Goal: Information Seeking & Learning: Check status

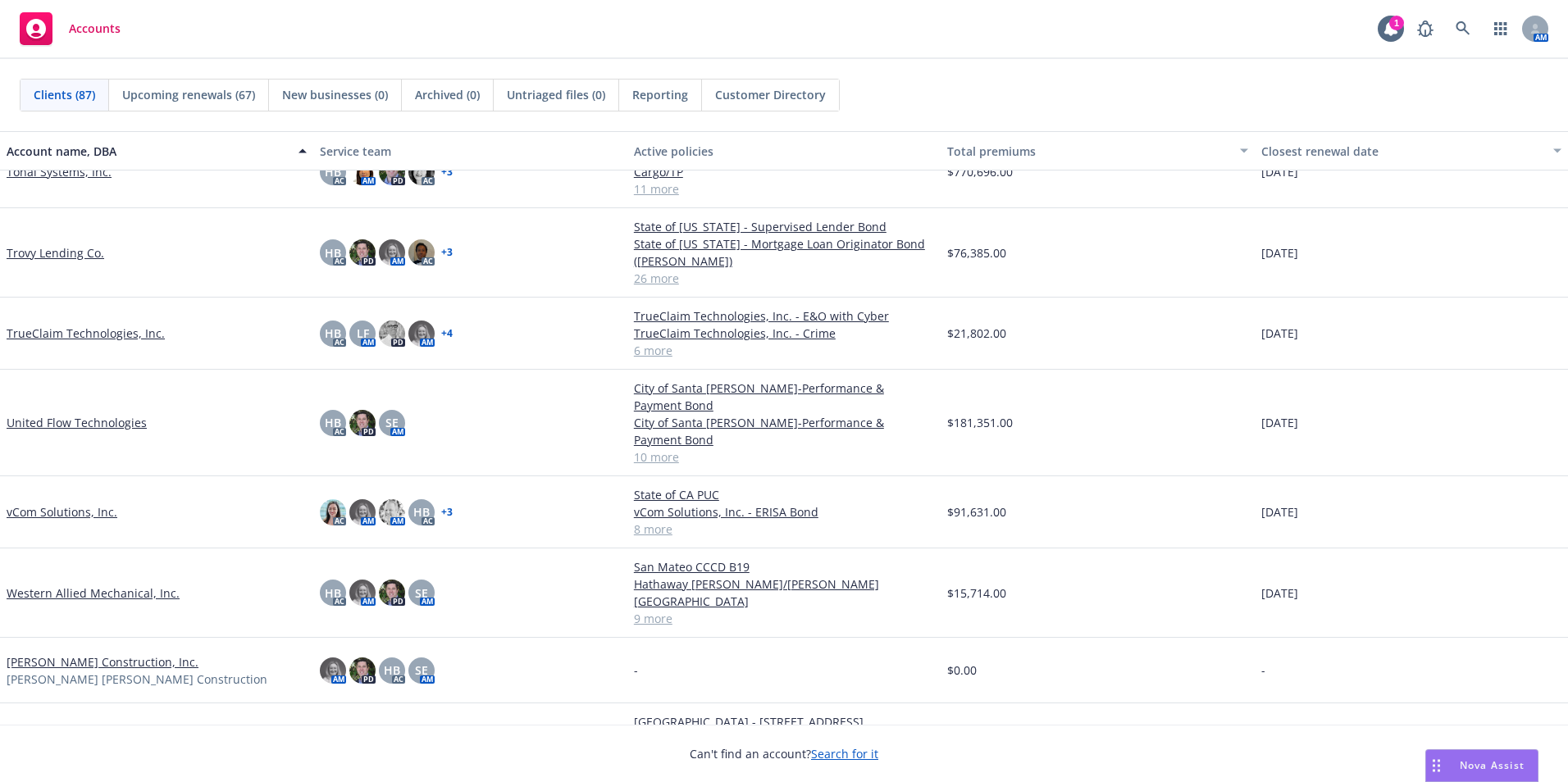
scroll to position [4895, 0]
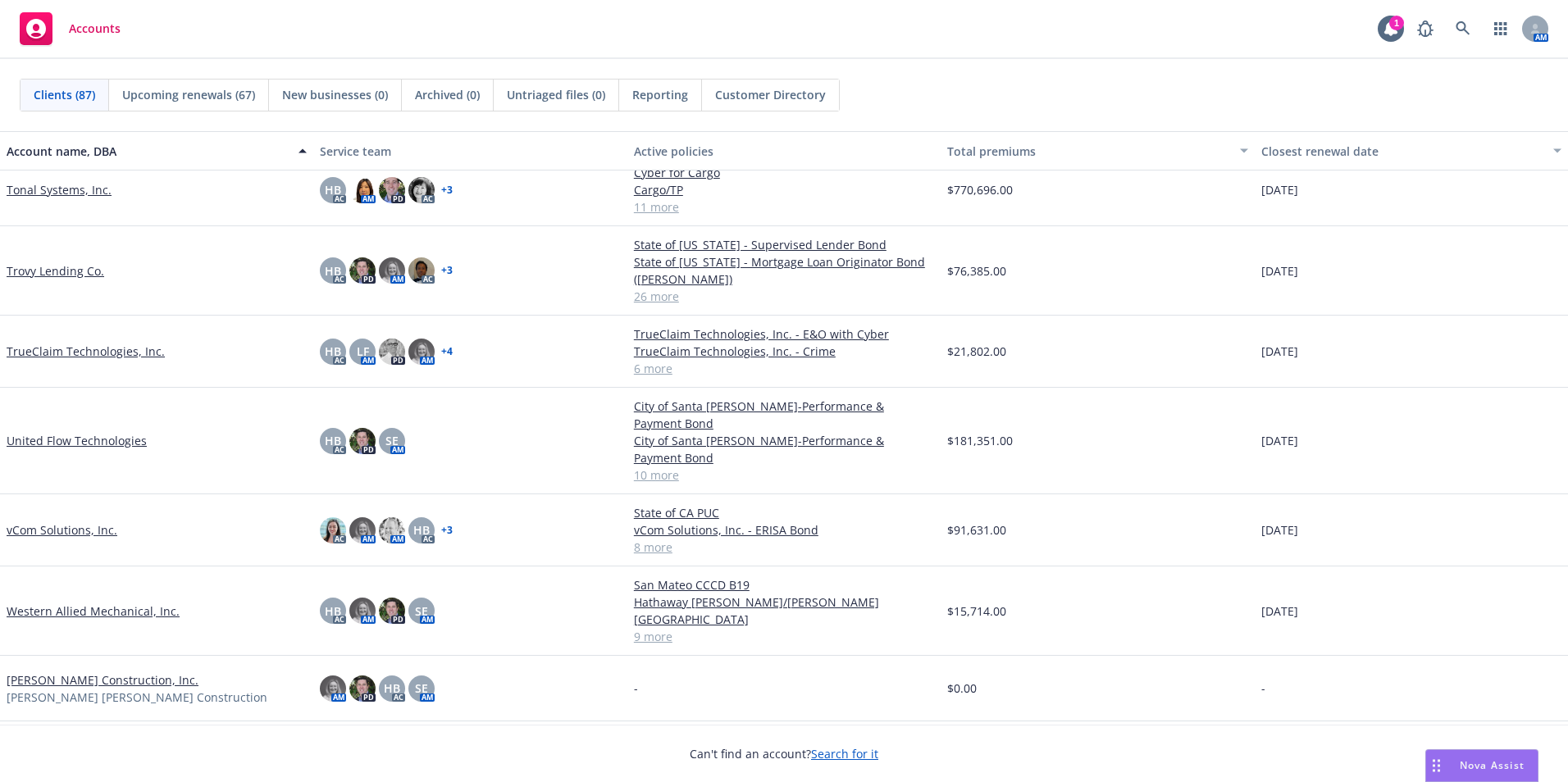
click at [76, 432] on link "United Flow Technologies" at bounding box center [77, 441] width 140 height 17
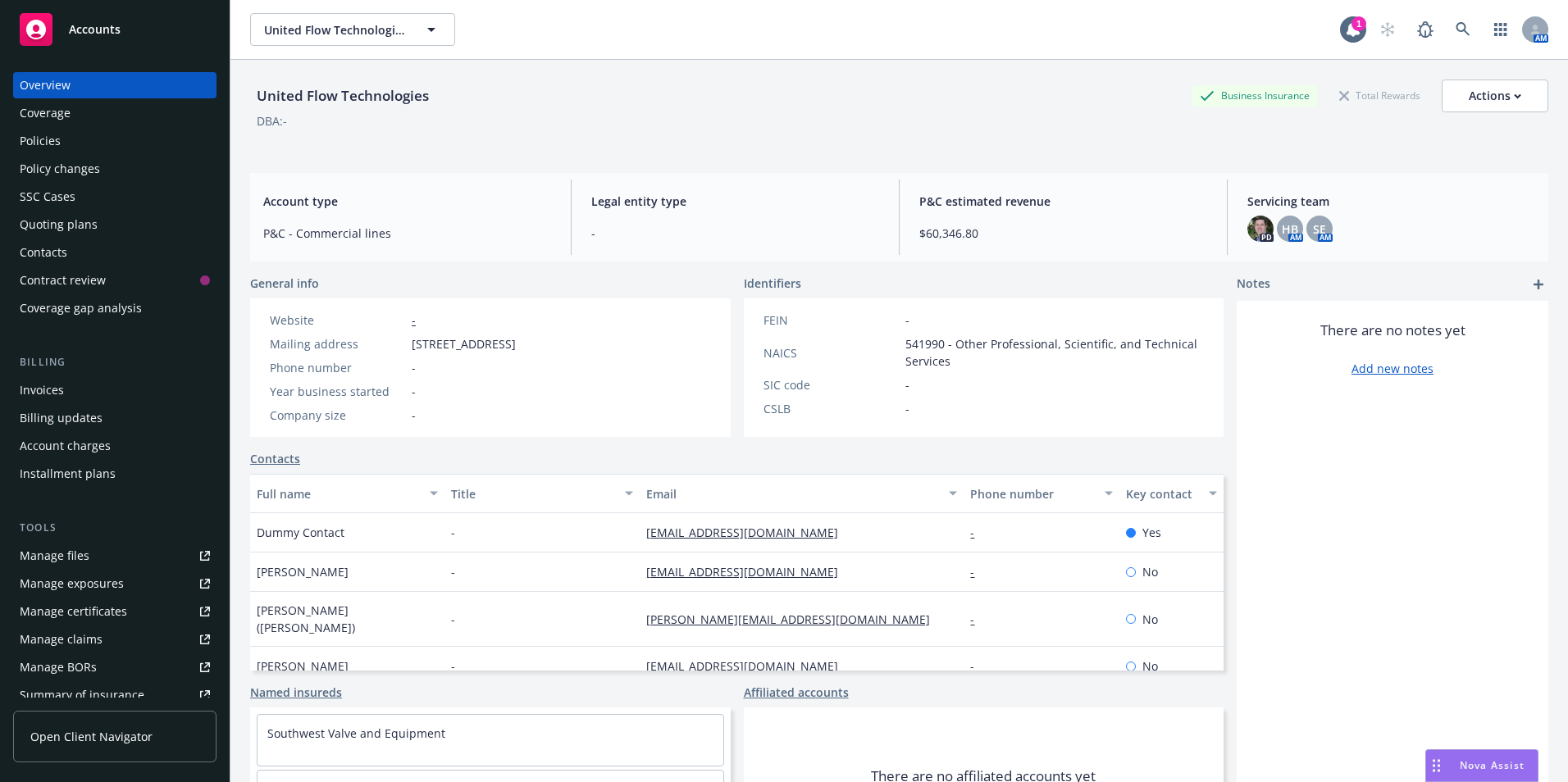
click at [73, 396] on div "Invoices" at bounding box center [115, 391] width 190 height 26
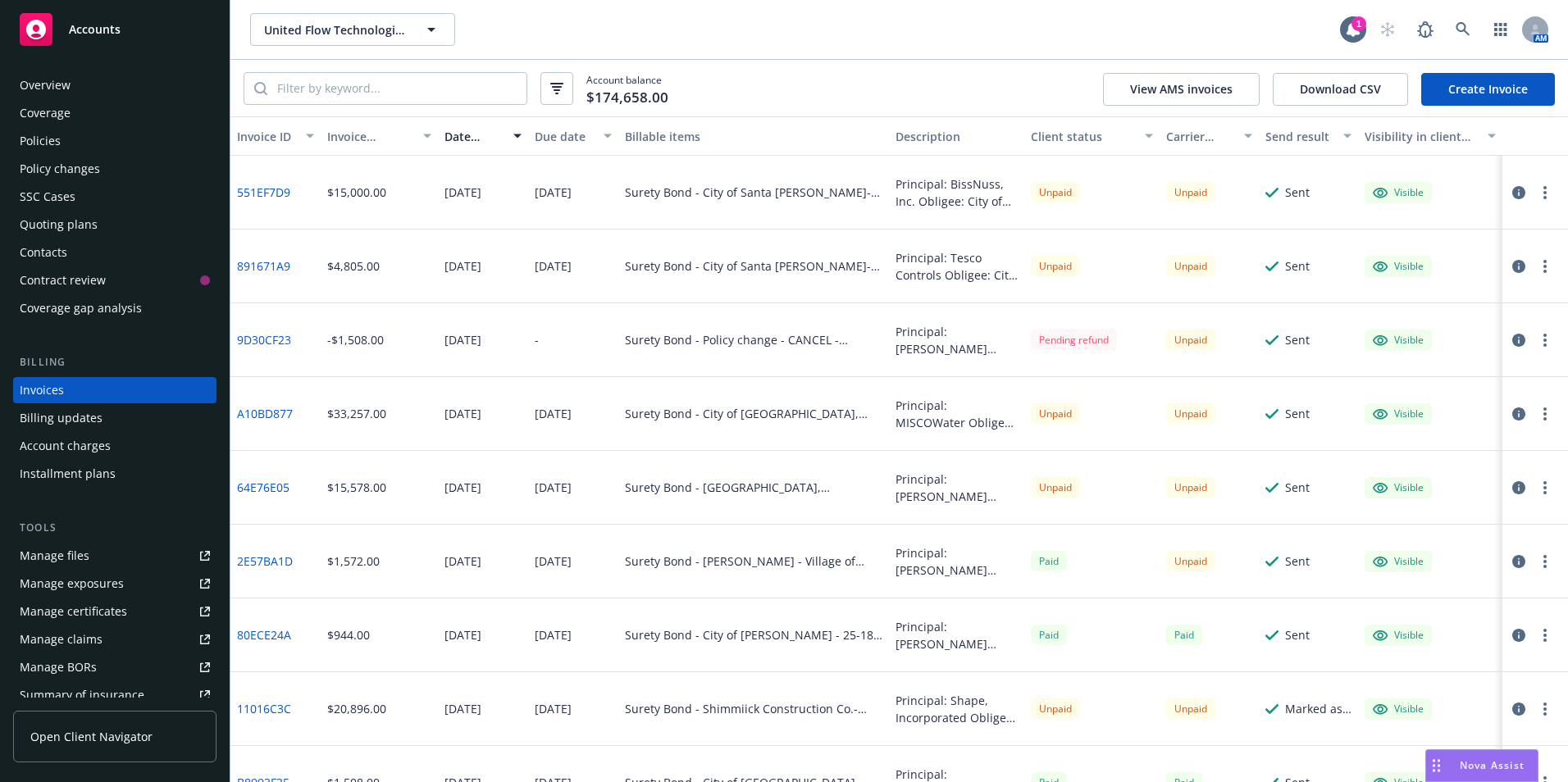
click at [972, 199] on div "Principal: BissNuss, Inc. Obligee: City of Cleveland-File No. D20-25 Bond Amoun…" at bounding box center [956, 193] width 122 height 35
drag, startPoint x: 972, startPoint y: 199, endPoint x: 959, endPoint y: 199, distance: 13.0
click at [959, 199] on div "Principal: BissNuss, Inc. Obligee: City of Cleveland-File No. D20-25 Bond Amoun…" at bounding box center [956, 193] width 122 height 35
click at [66, 143] on div "Policies" at bounding box center [115, 141] width 190 height 26
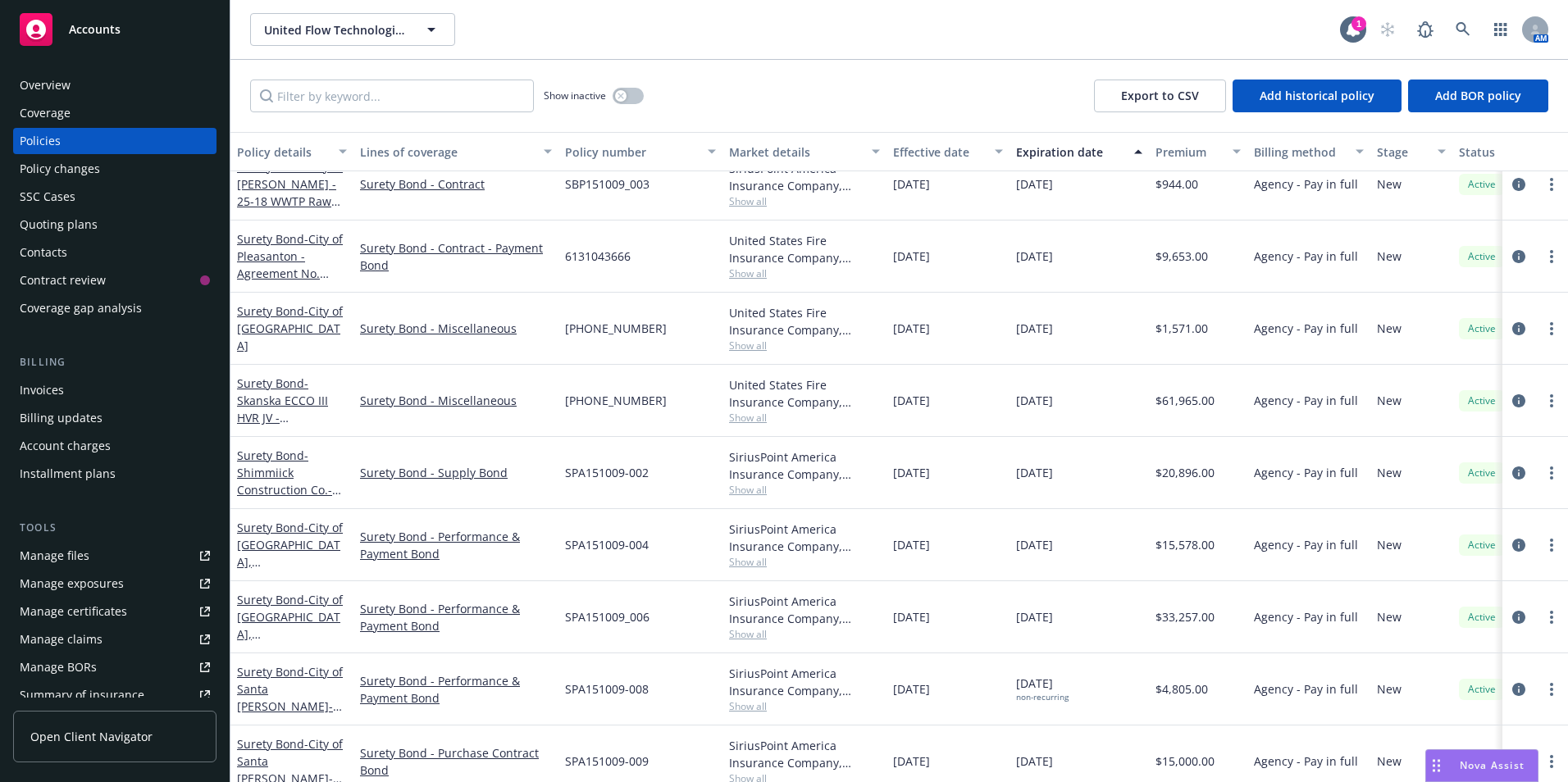
scroll to position [194, 0]
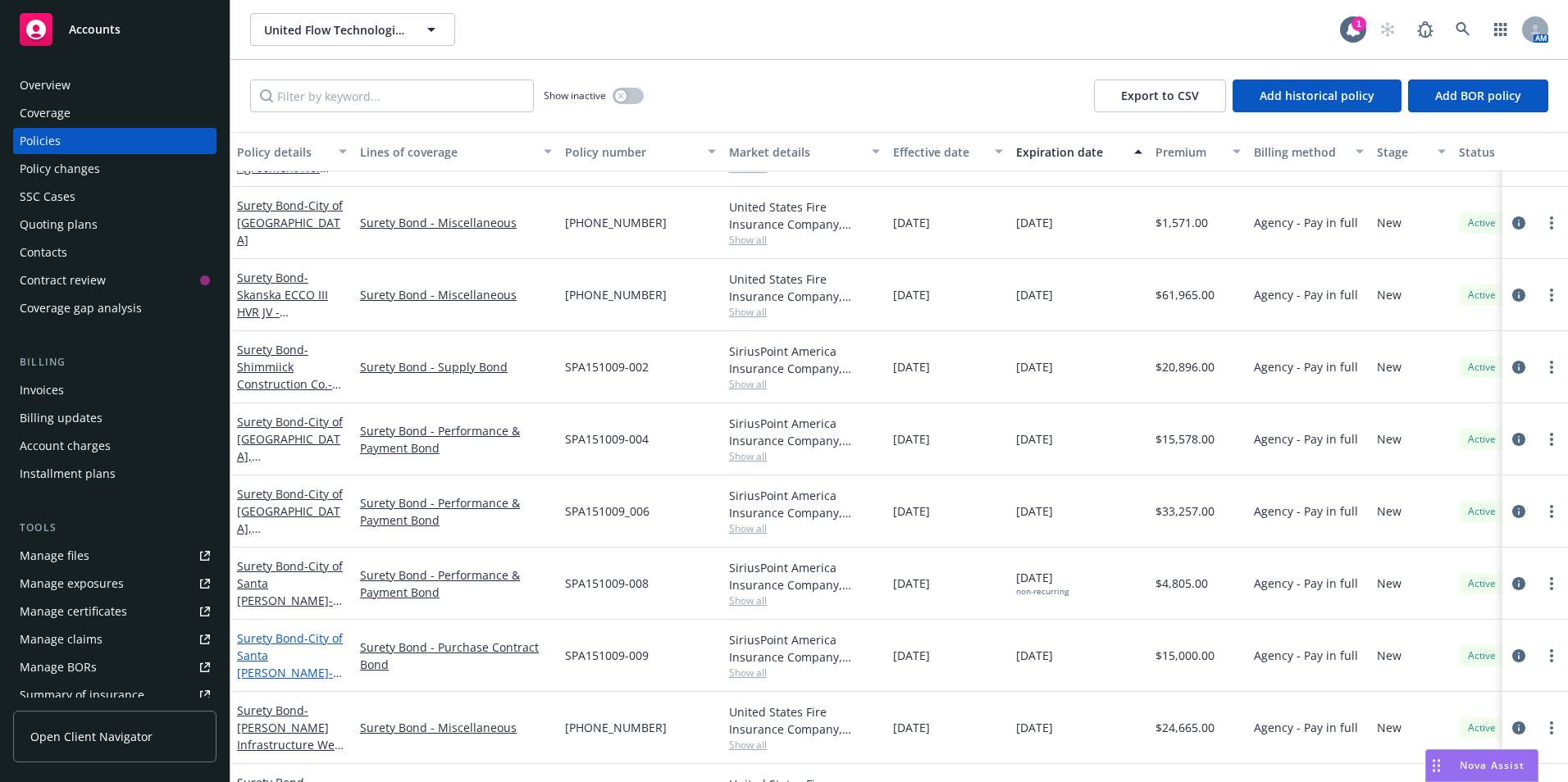
click at [270, 659] on span "- City of Santa Rosa-Performance & Payment Bond" at bounding box center [289, 672] width 105 height 85
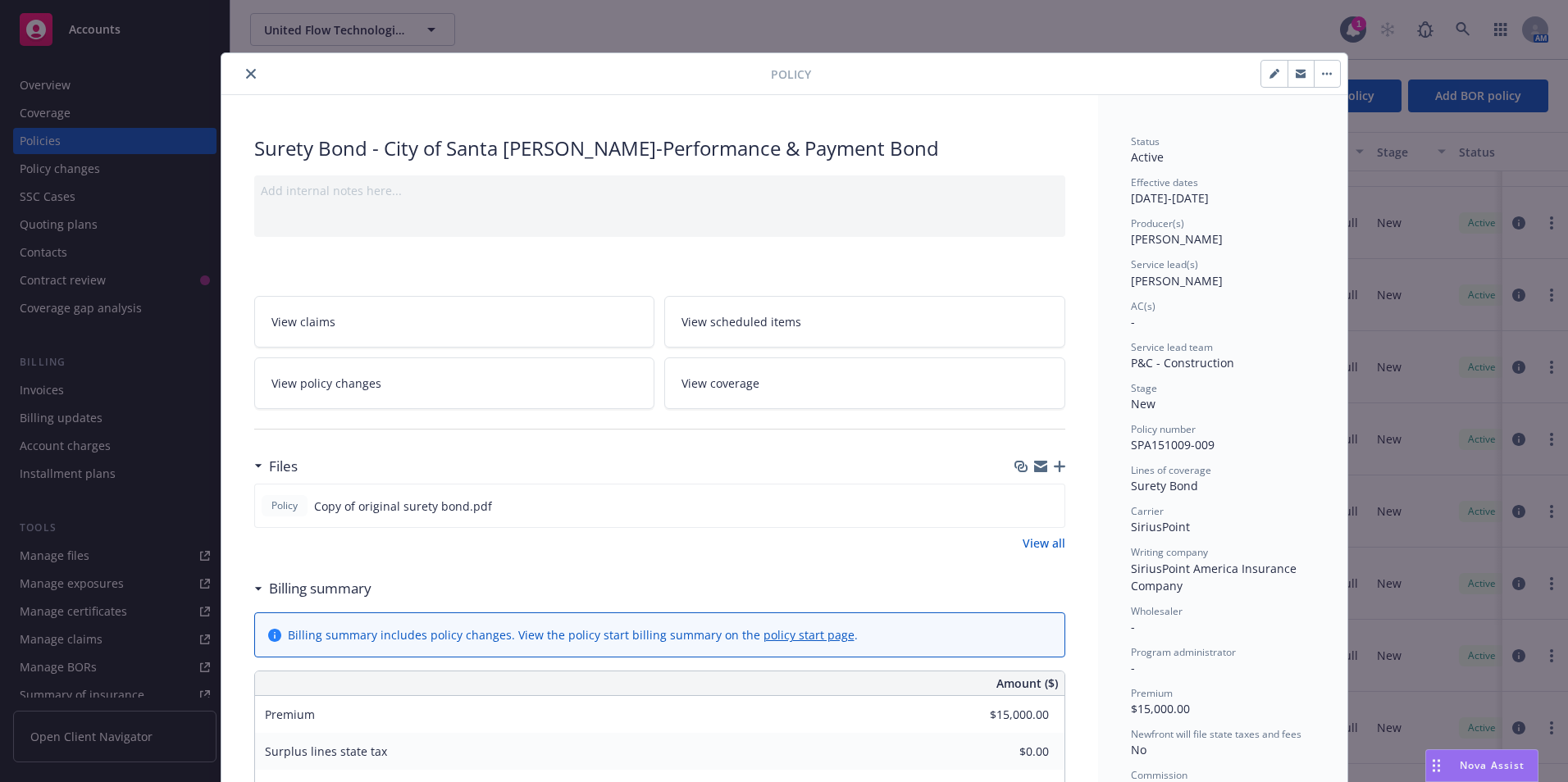
click at [245, 67] on button "close" at bounding box center [251, 73] width 20 height 20
